Goal: Go to known website: Go to known website

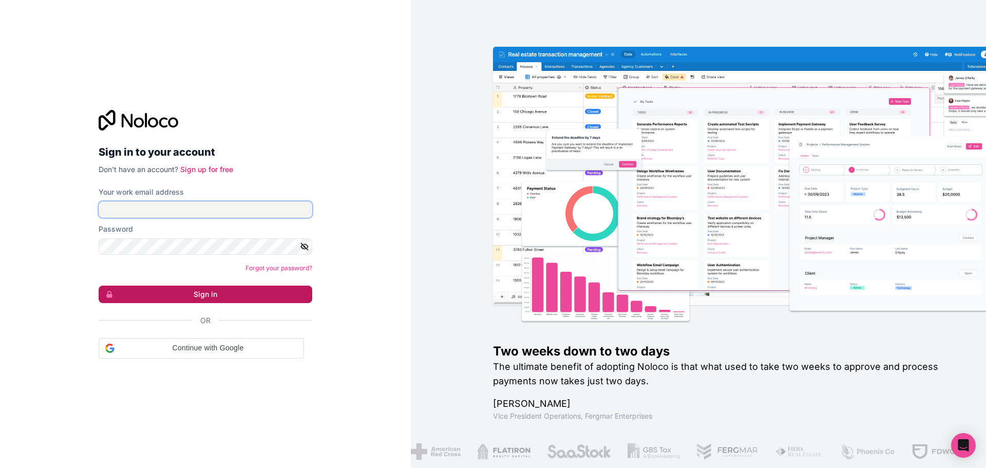
type input "divraj@albacars.ae"
click at [262, 297] on button "Sign in" at bounding box center [206, 293] width 214 height 17
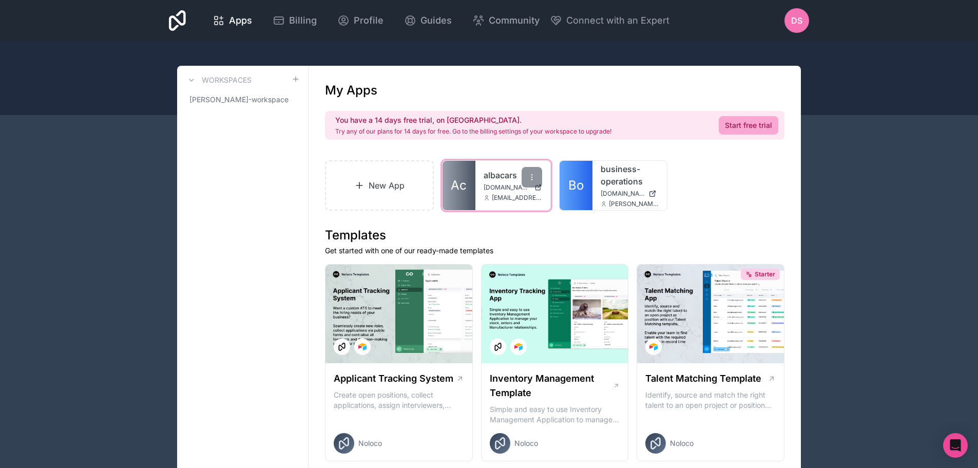
click at [492, 181] on link "albacars" at bounding box center [513, 175] width 59 height 12
